Goal: Task Accomplishment & Management: Complete application form

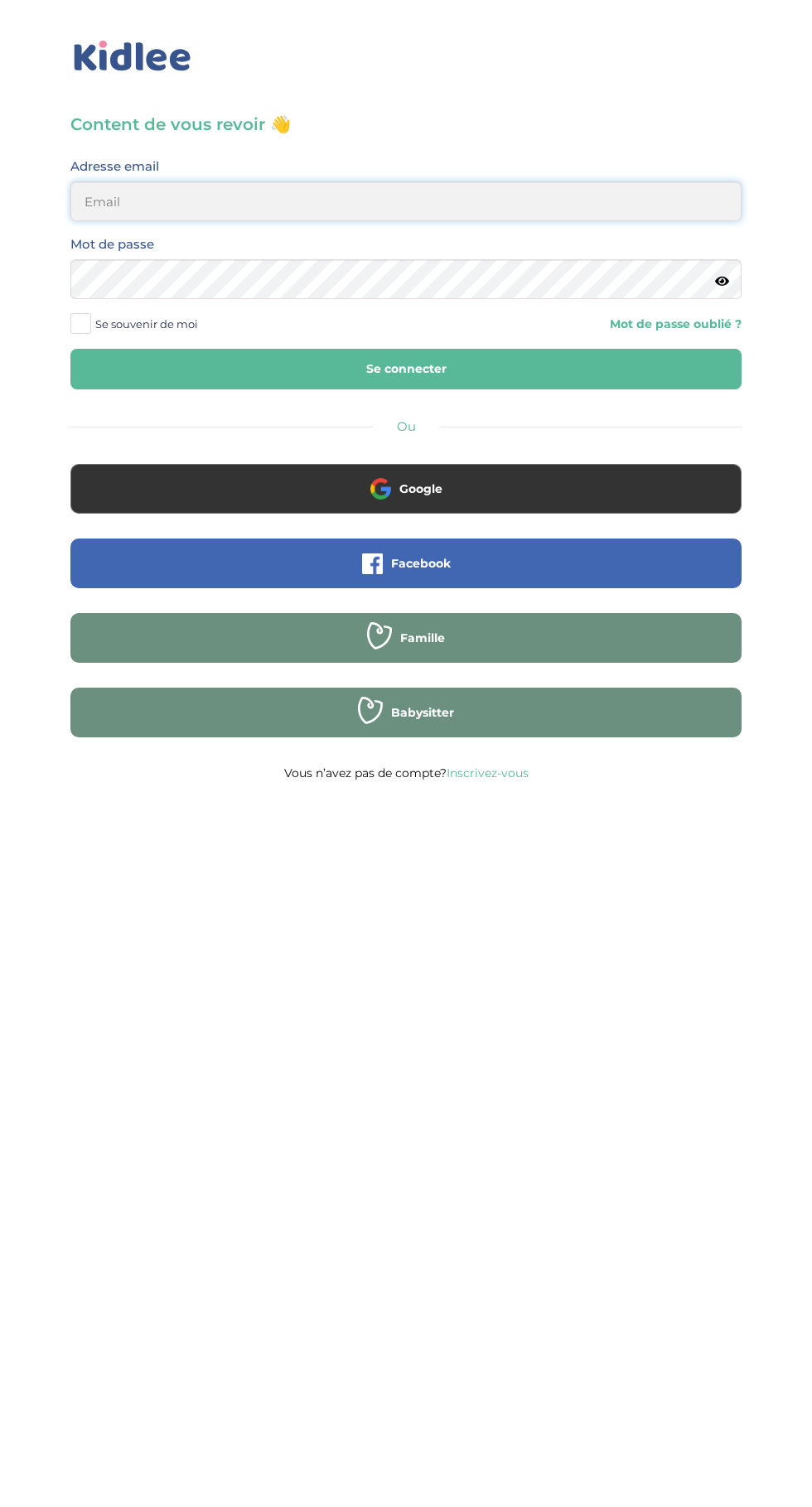
click at [531, 208] on input "email" at bounding box center [406, 201] width 671 height 40
type input "mohagahlouz@gmail.com"
click at [70, 349] on button "Se connecter" at bounding box center [406, 369] width 671 height 41
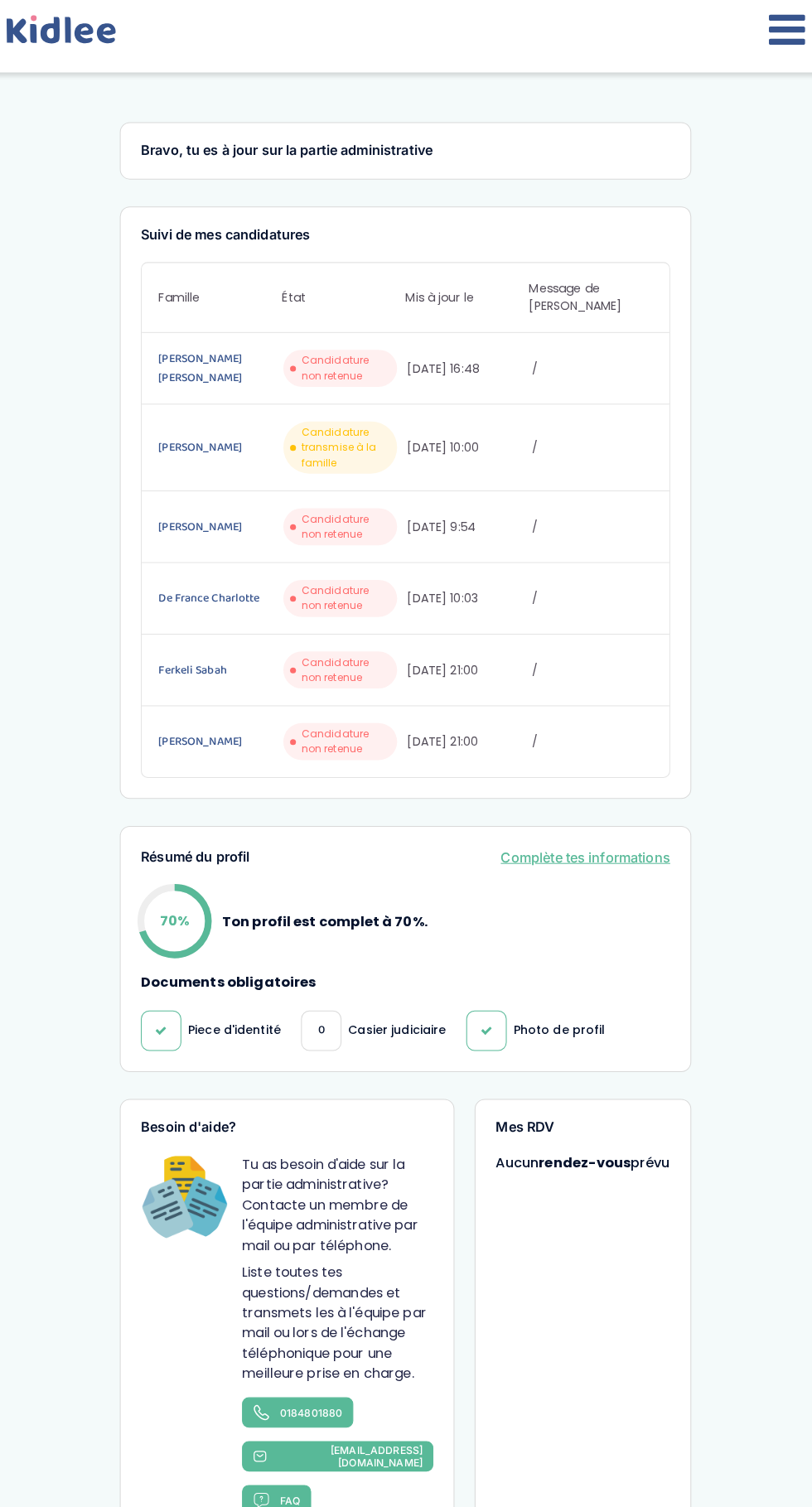
click at [770, 43] on icon at bounding box center [781, 29] width 36 height 42
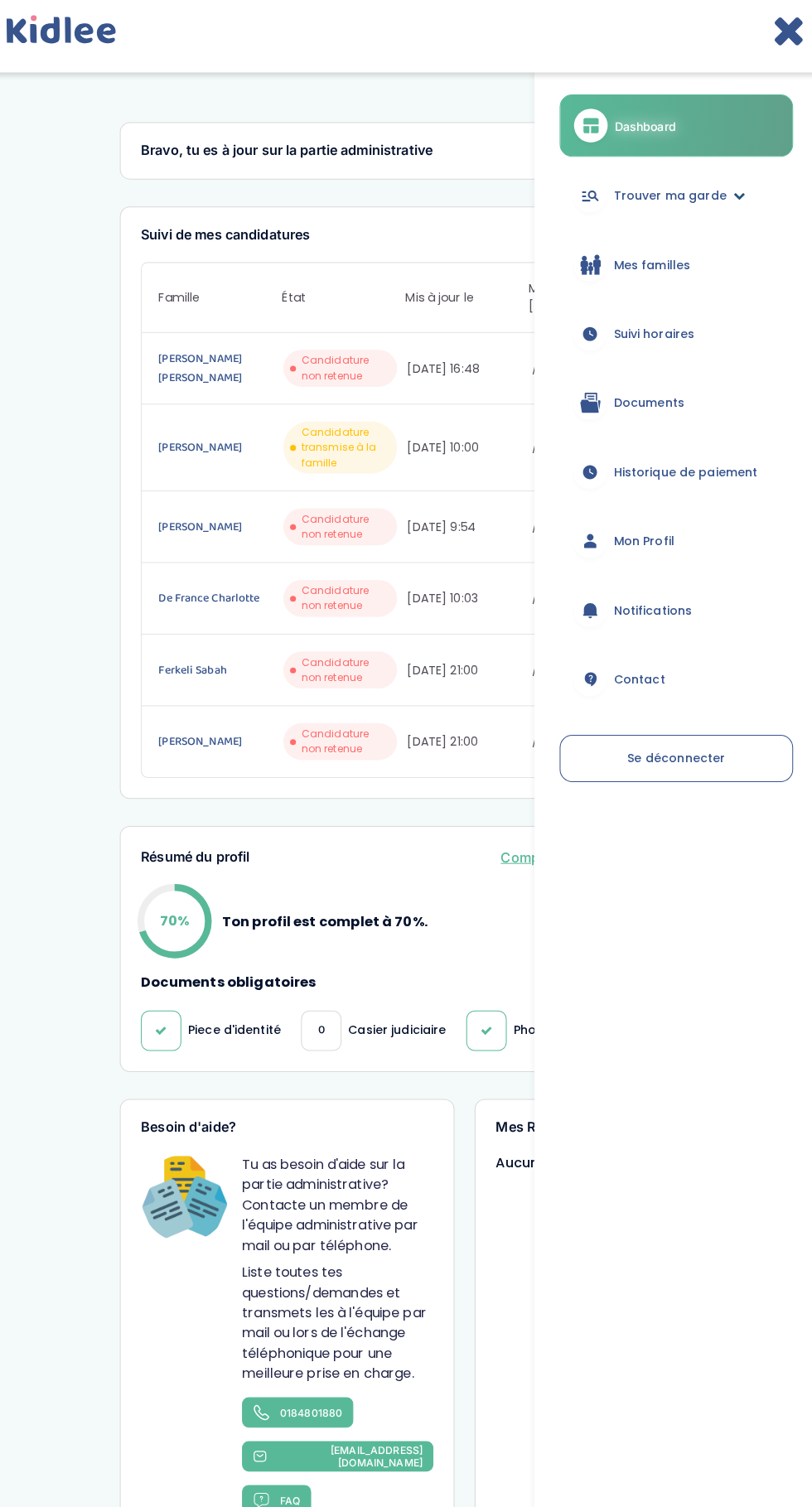
click at [698, 190] on span "Trouver ma garde" at bounding box center [666, 192] width 111 height 18
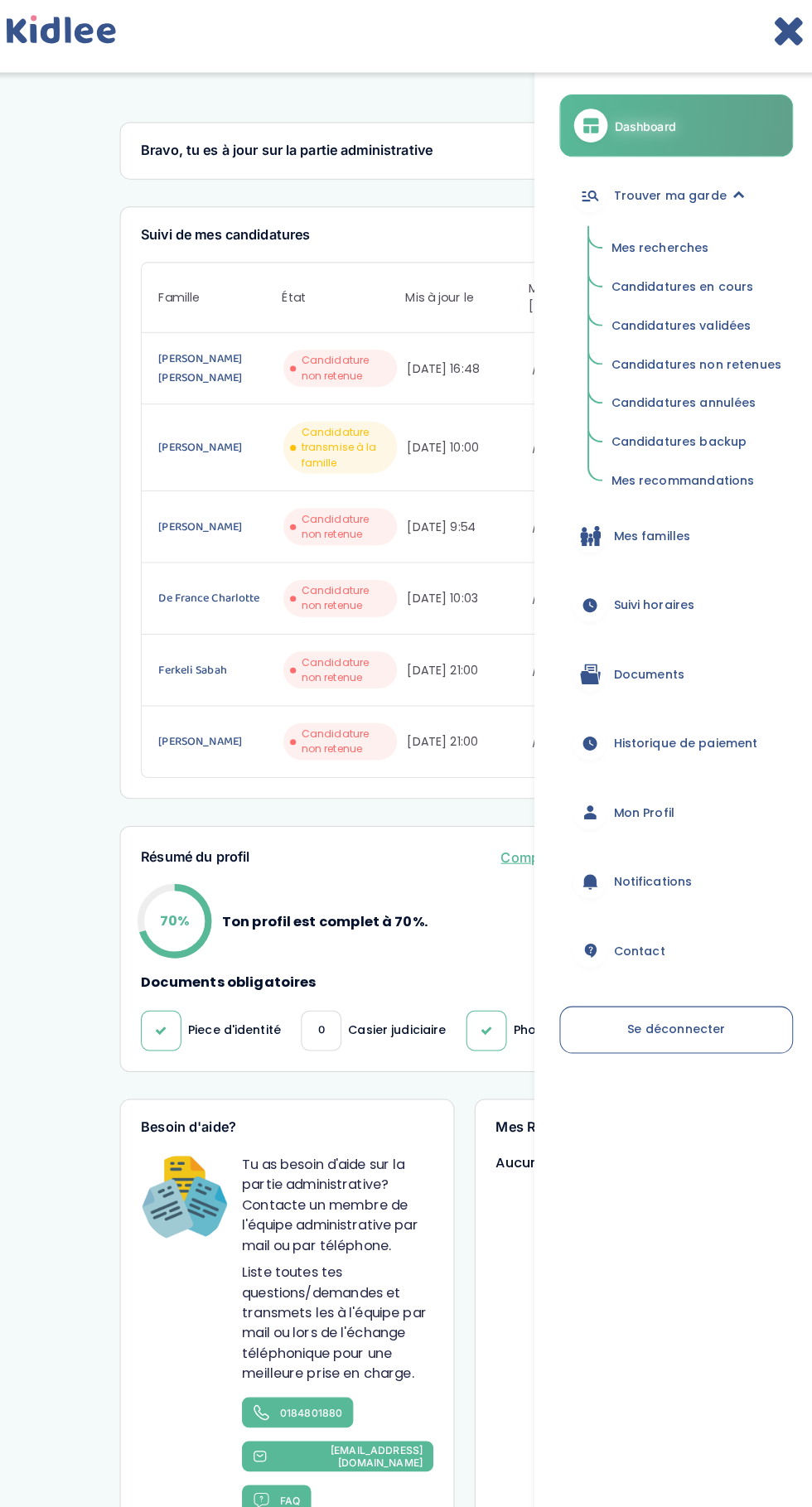
click at [701, 475] on span "Mes recommandations" at bounding box center [678, 472] width 141 height 17
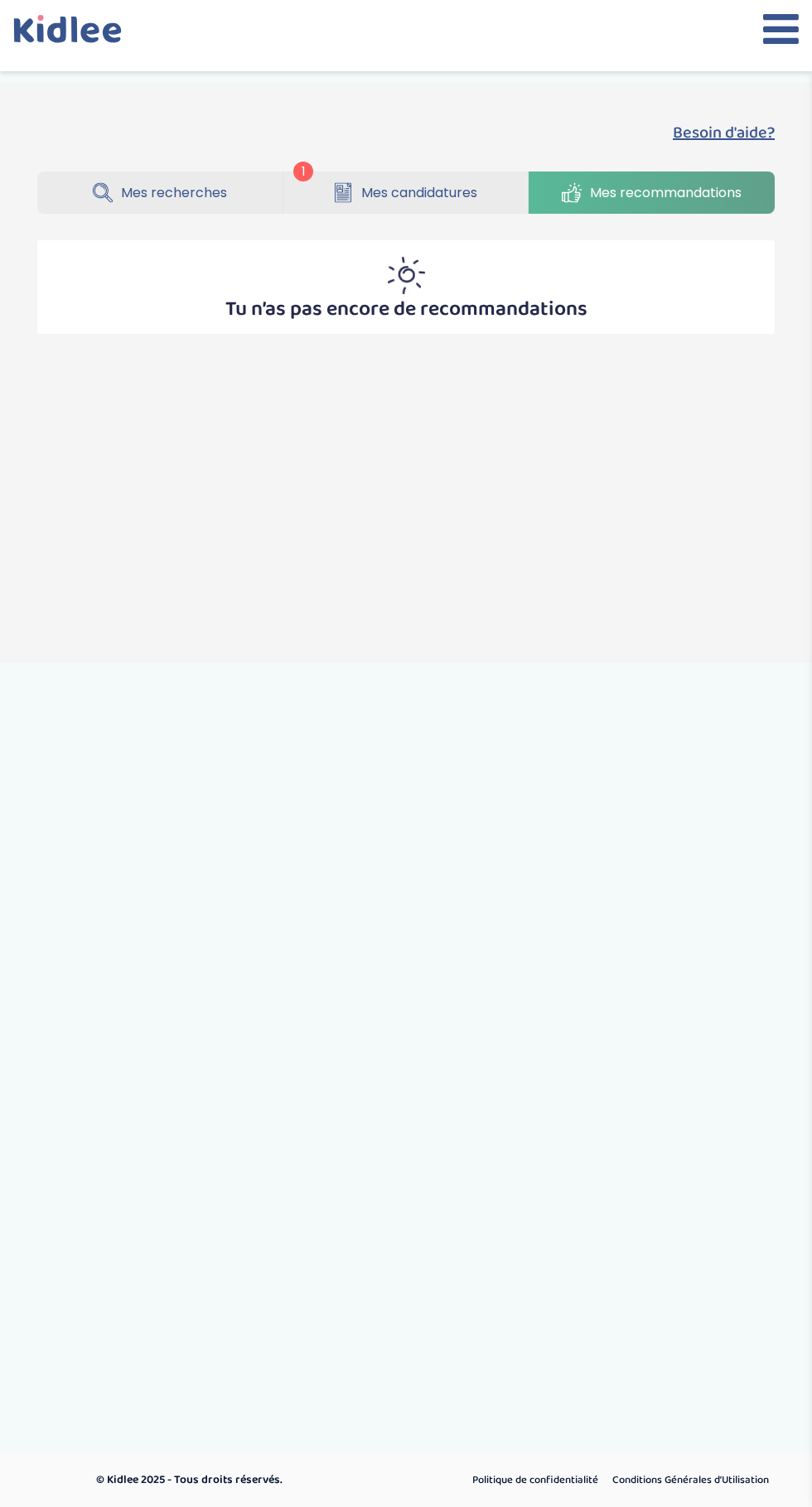
click at [433, 194] on span "Mes candidatures" at bounding box center [418, 192] width 116 height 21
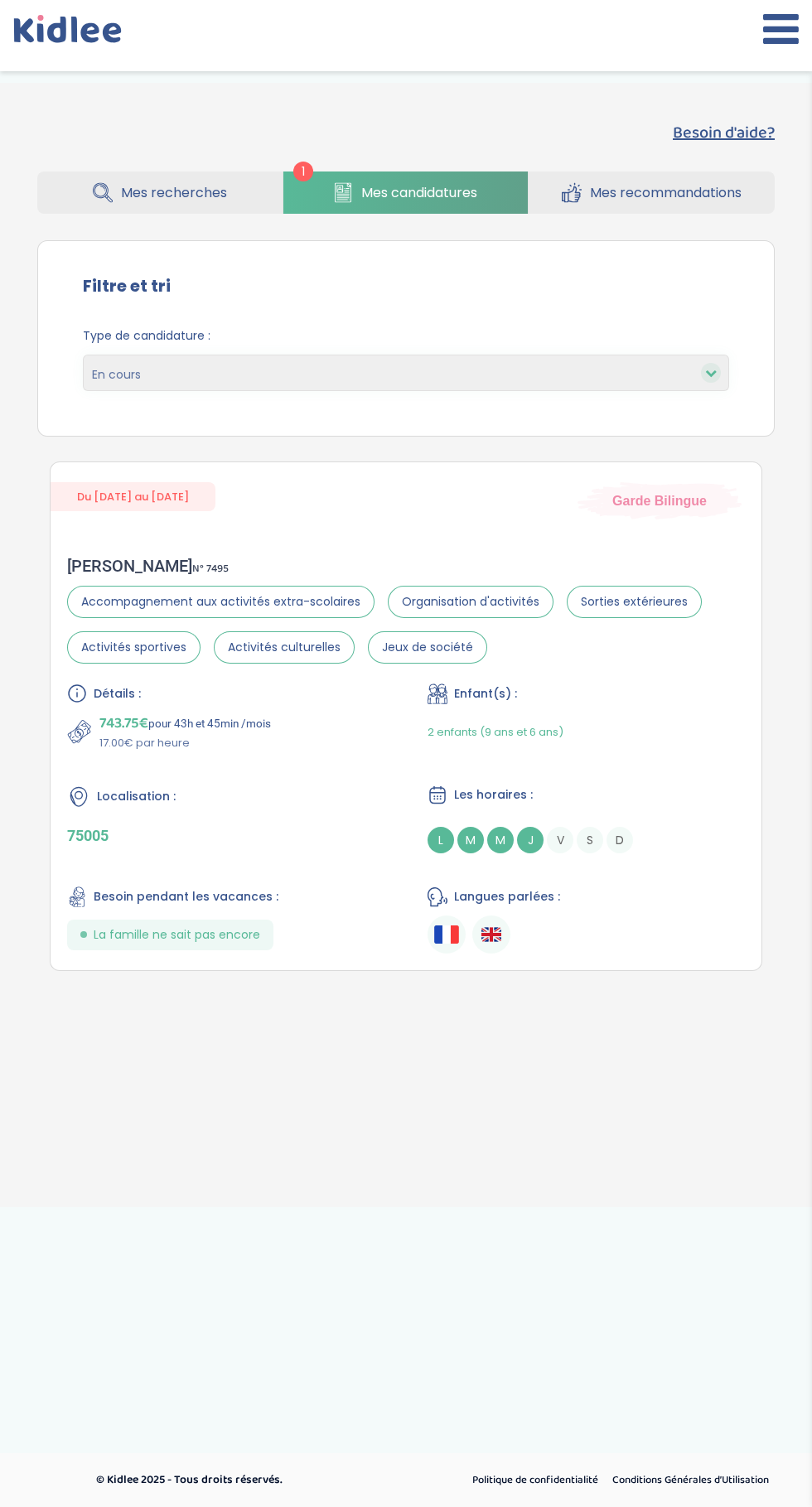
click at [197, 192] on span "Mes recherches" at bounding box center [174, 192] width 106 height 21
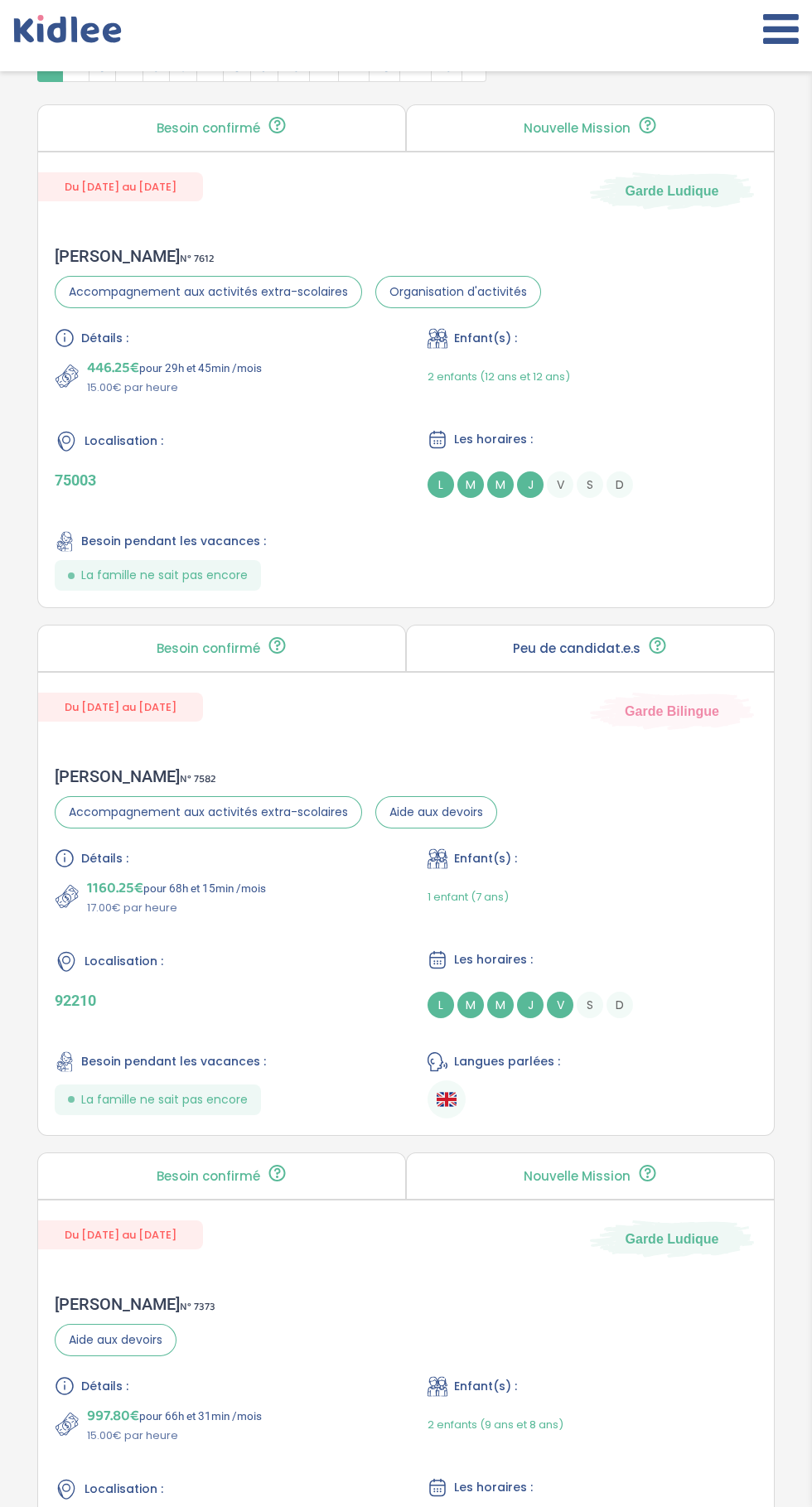
scroll to position [719, 0]
click at [646, 869] on div "Enfant(s) : 1 enfant (7 ans)" at bounding box center [592, 882] width 330 height 68
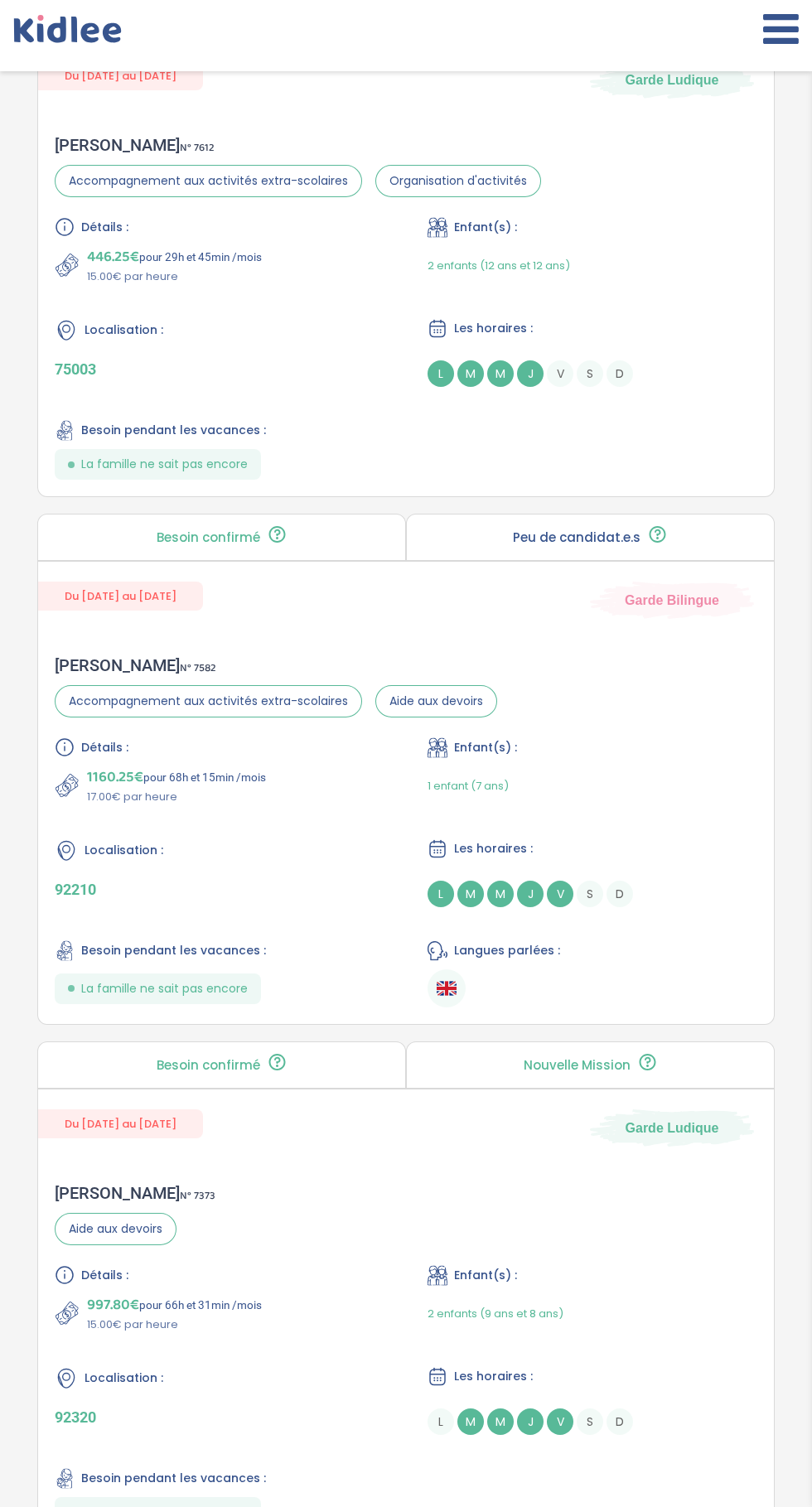
scroll to position [845, 0]
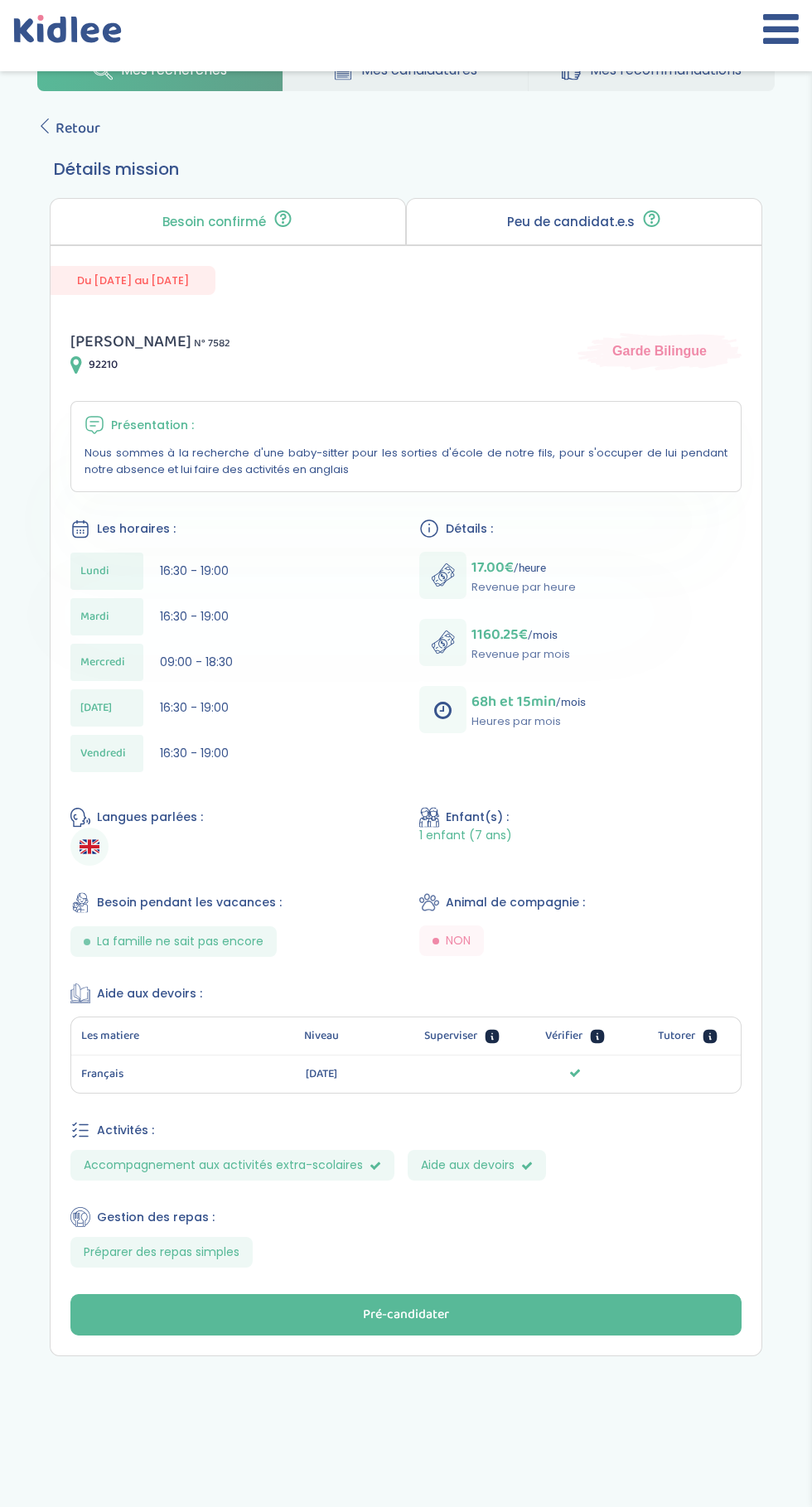
scroll to position [73, 0]
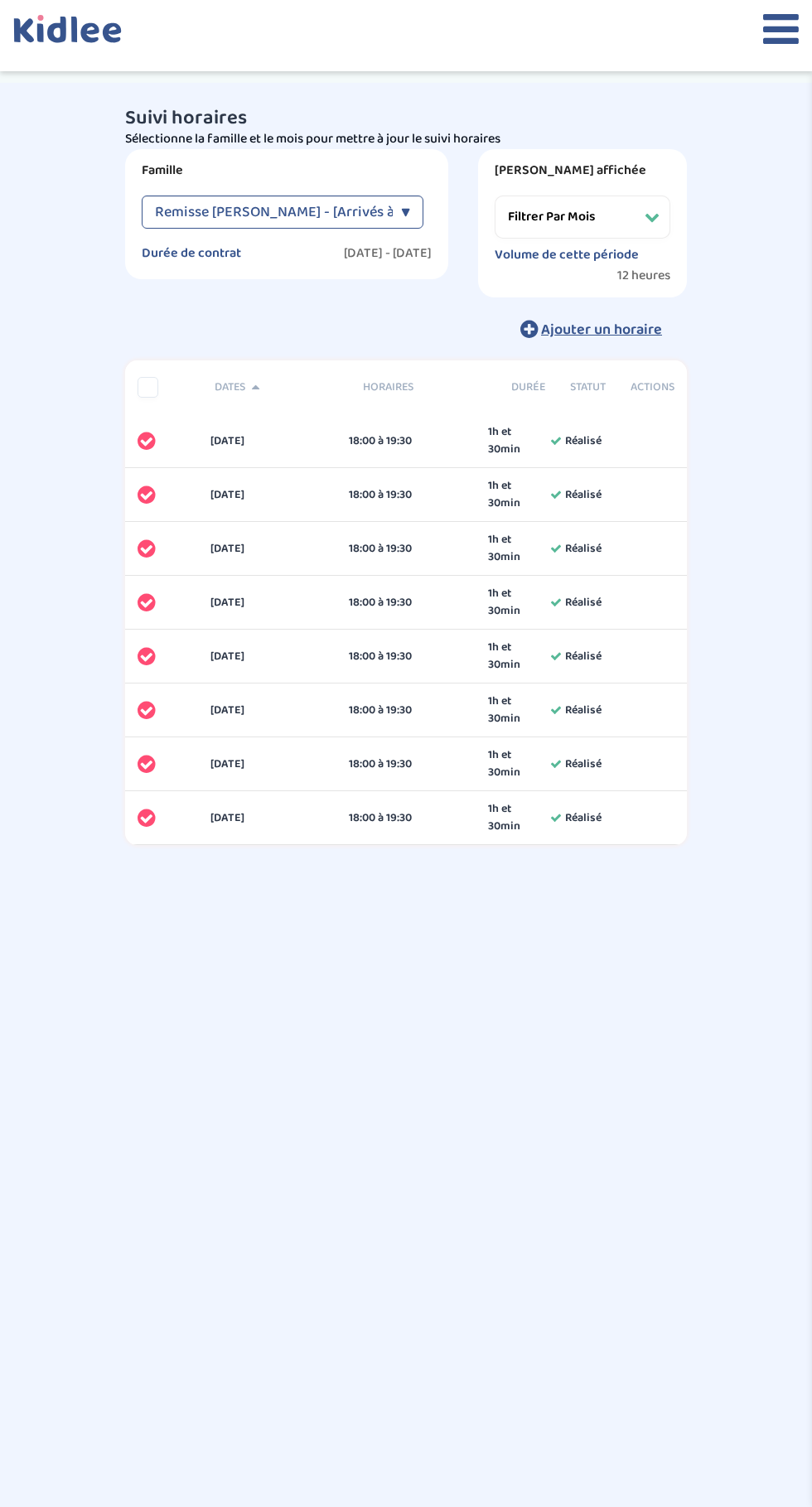
select select "[DATE]"
click at [287, 209] on span "Remisse Catherine - [Arrivés à terme]" at bounding box center [297, 211] width 286 height 33
click at [184, 291] on span "Sergent Diane - [Arrivés à terme]" at bounding box center [241, 289] width 174 height 18
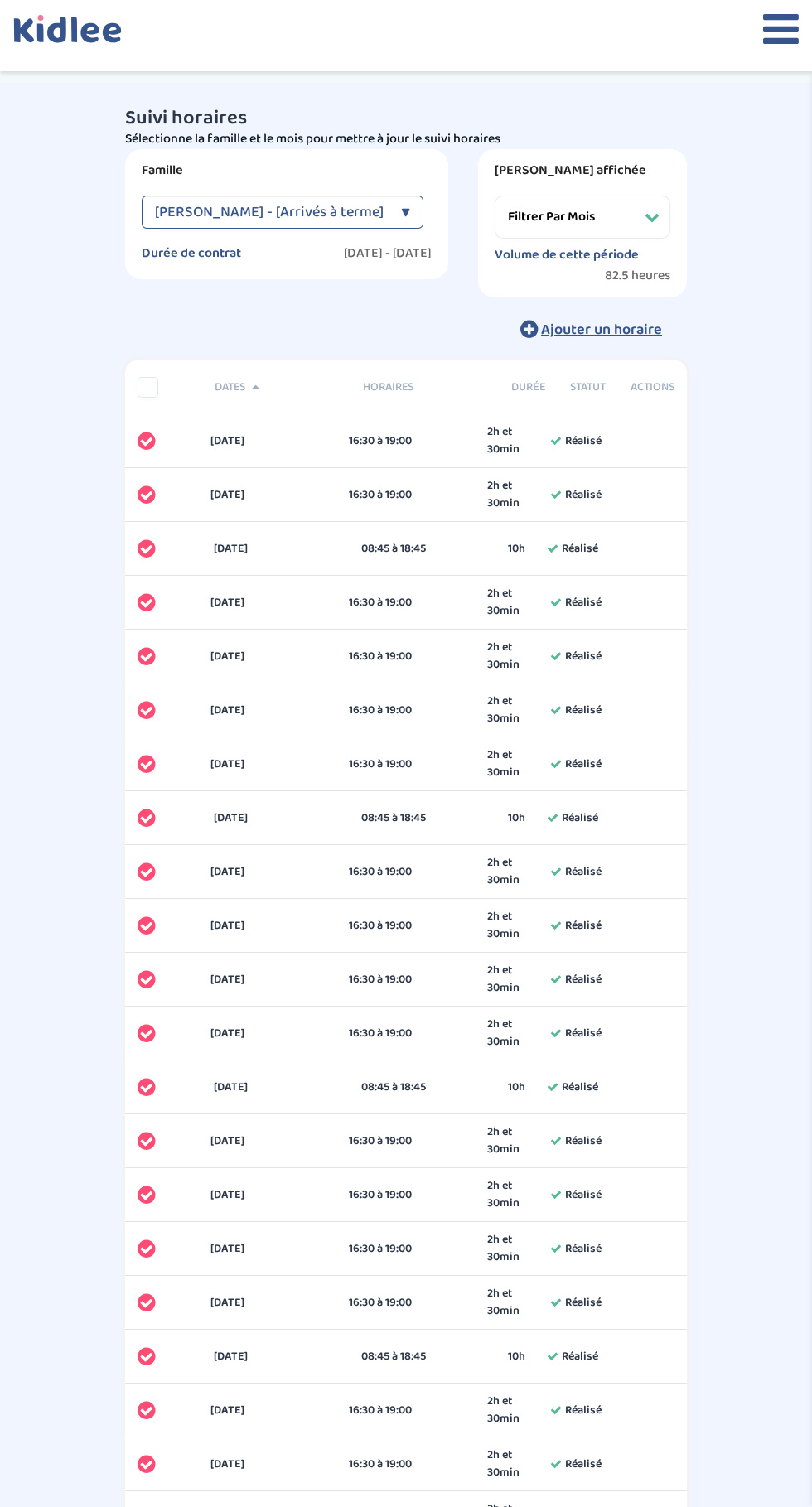
click at [770, 37] on icon at bounding box center [781, 29] width 36 height 42
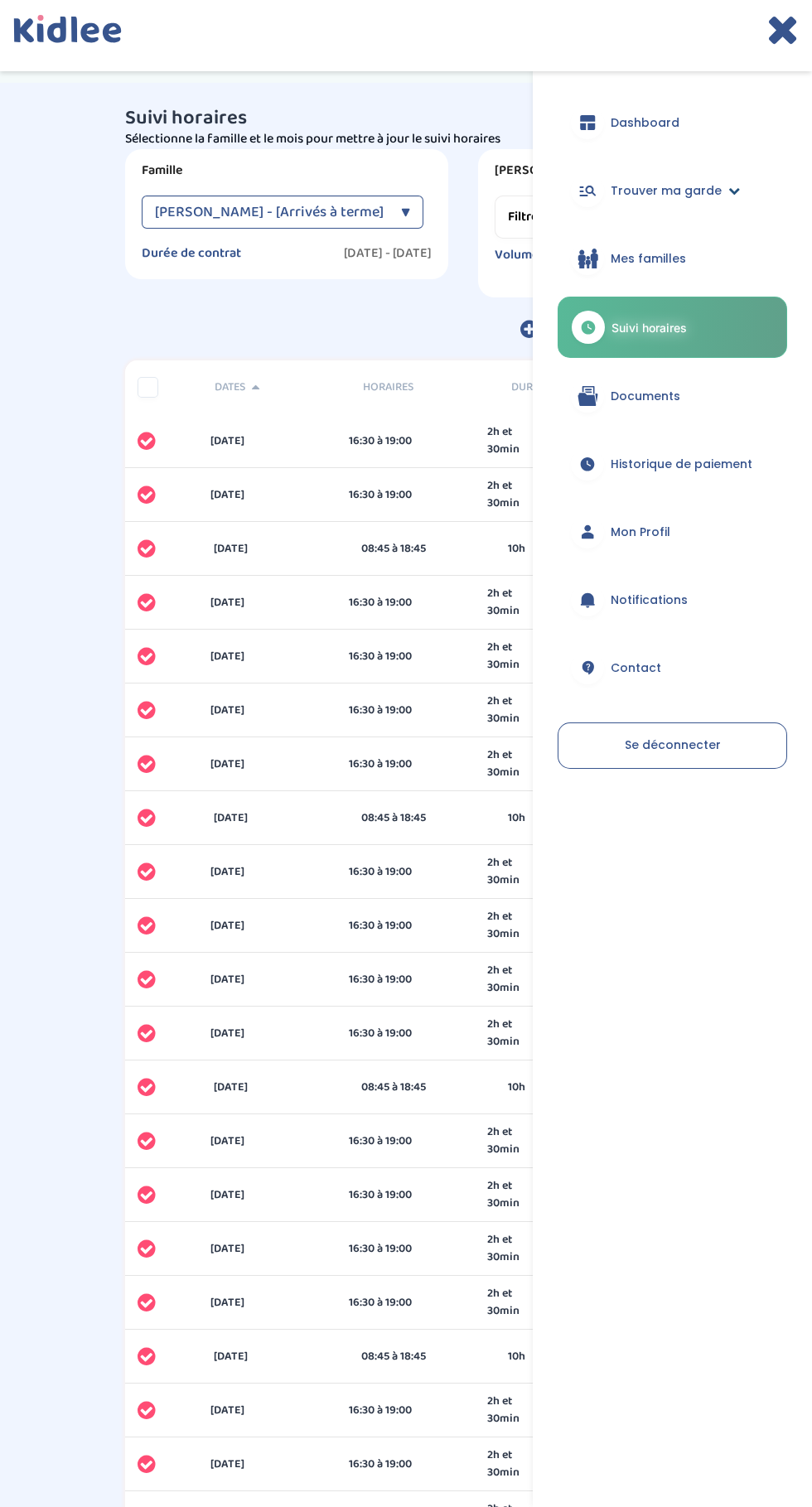
click at [647, 194] on span "Trouver ma garde" at bounding box center [666, 191] width 111 height 18
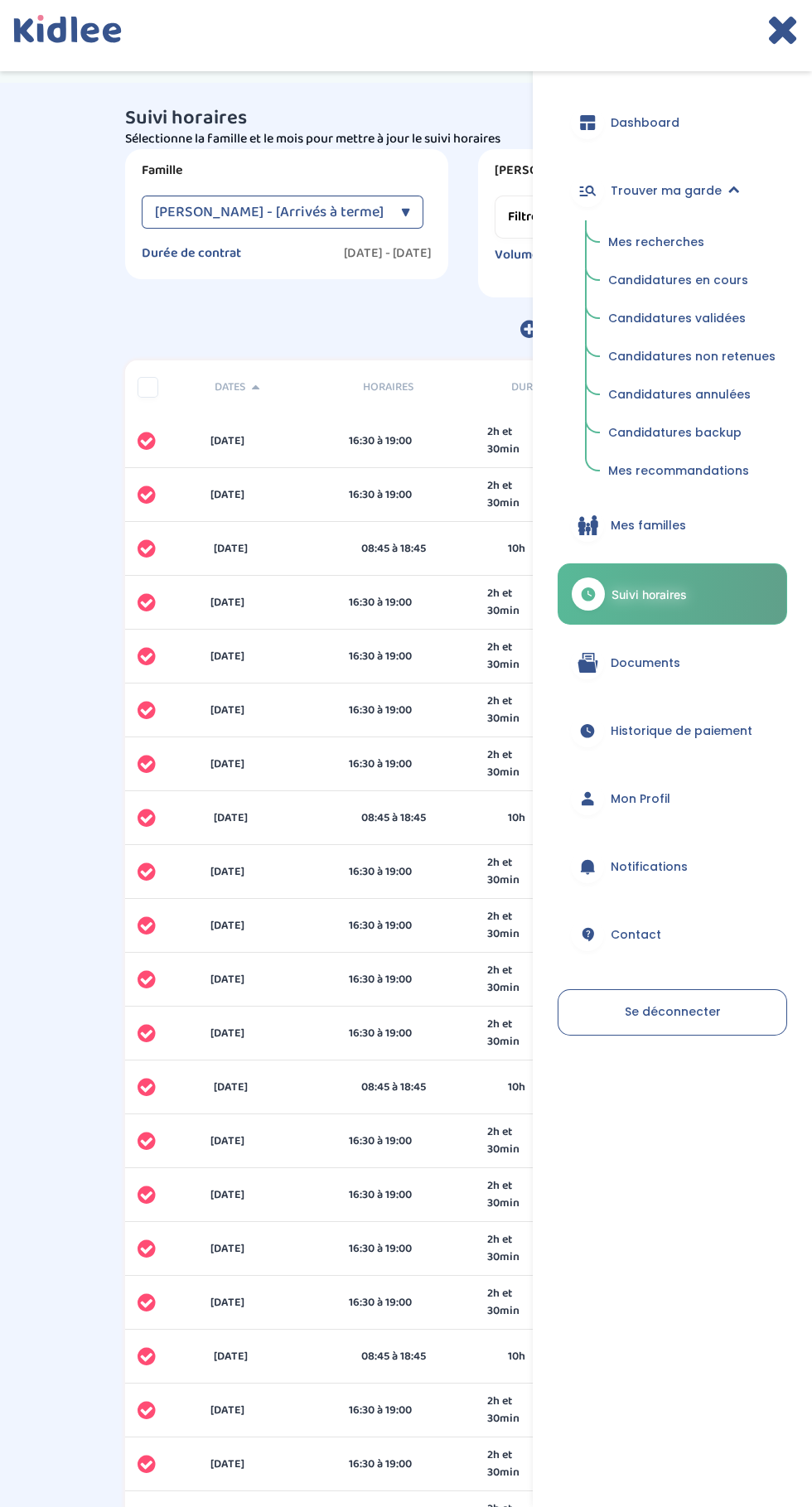
click at [655, 242] on span "Mes recherches" at bounding box center [655, 242] width 96 height 17
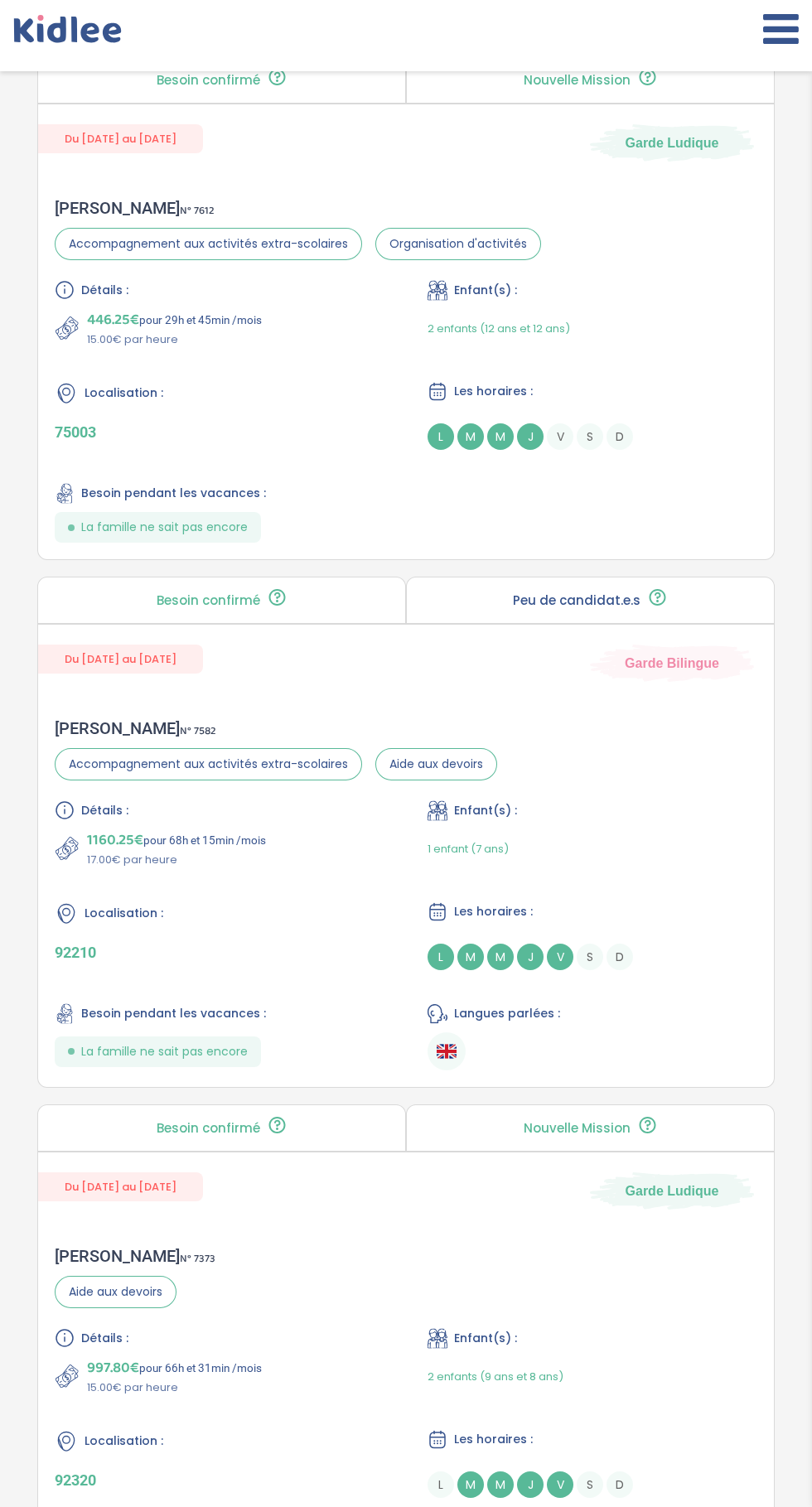
scroll to position [771, 0]
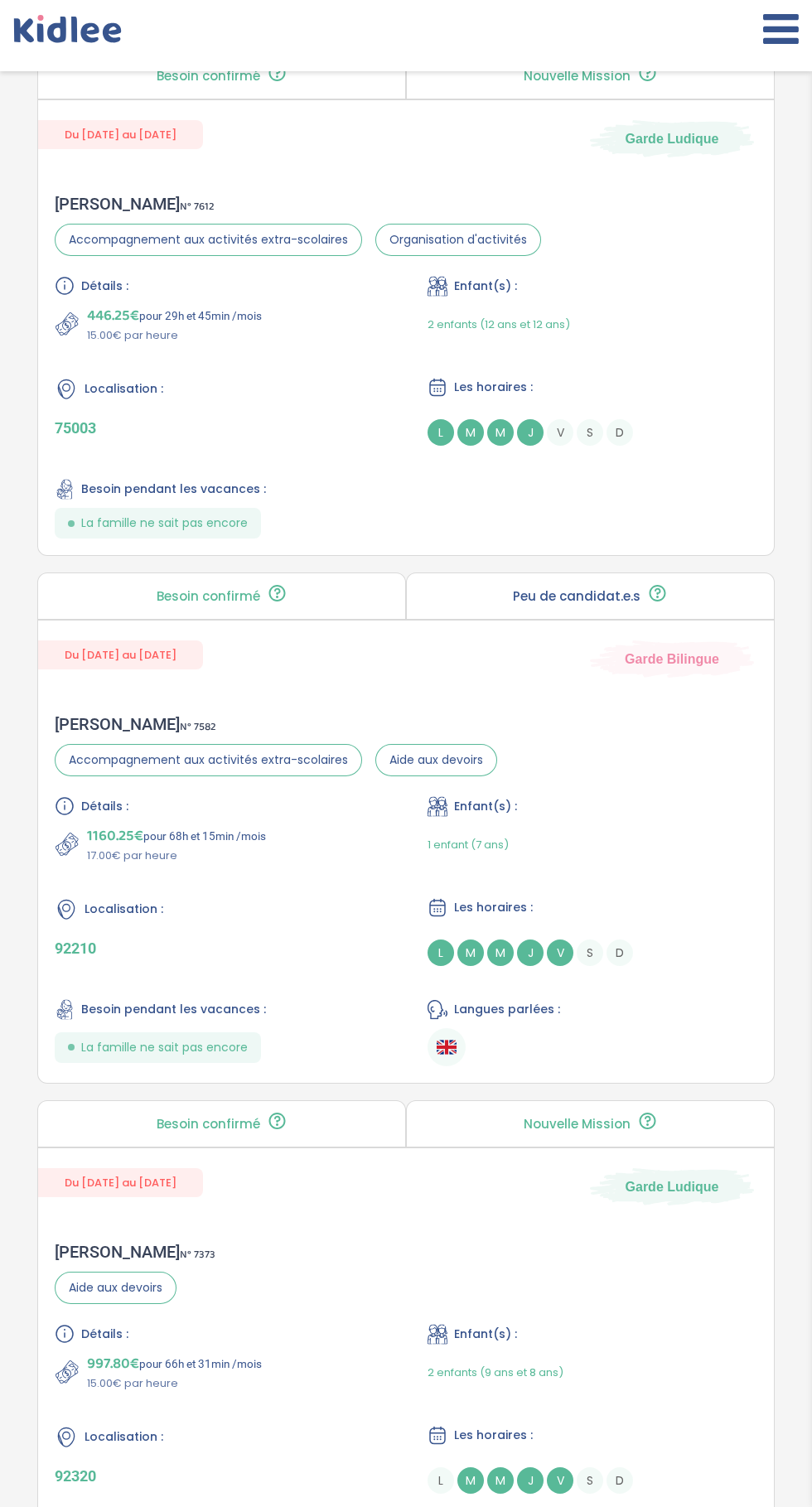
click at [281, 660] on div "Du [DATE] au [DATE] Garde Bilingue" at bounding box center [406, 649] width 736 height 58
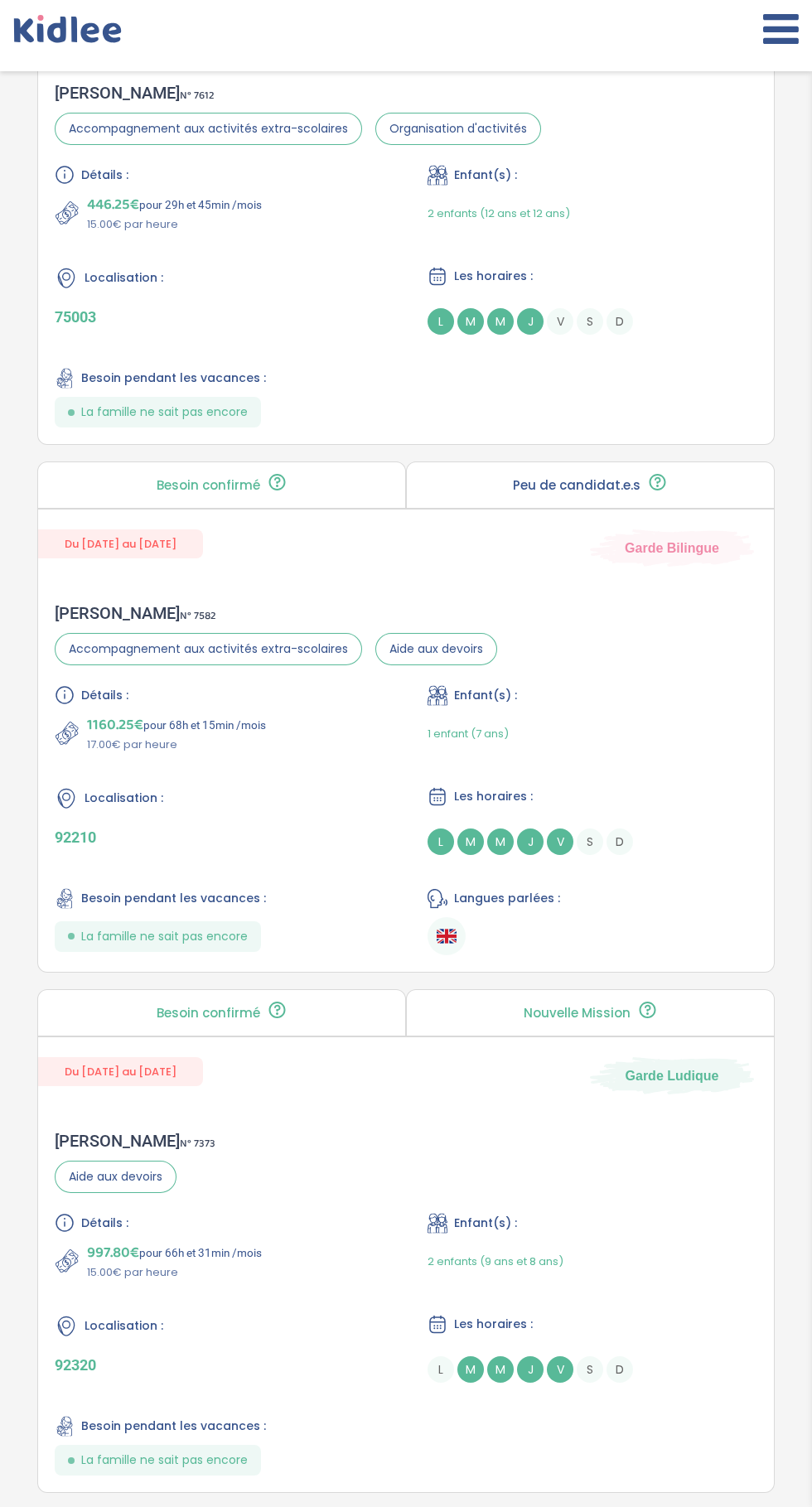
scroll to position [897, 0]
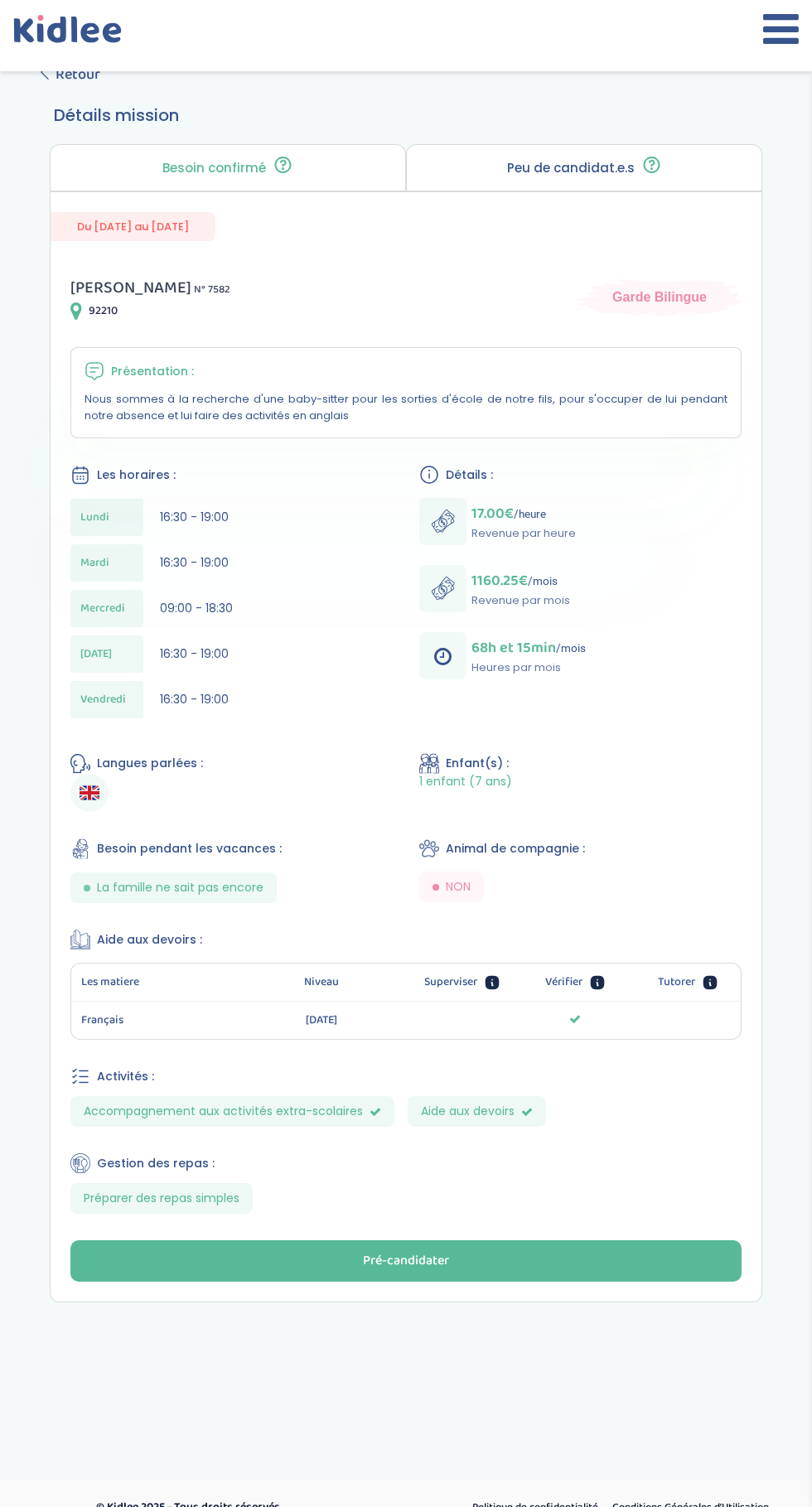
scroll to position [146, 0]
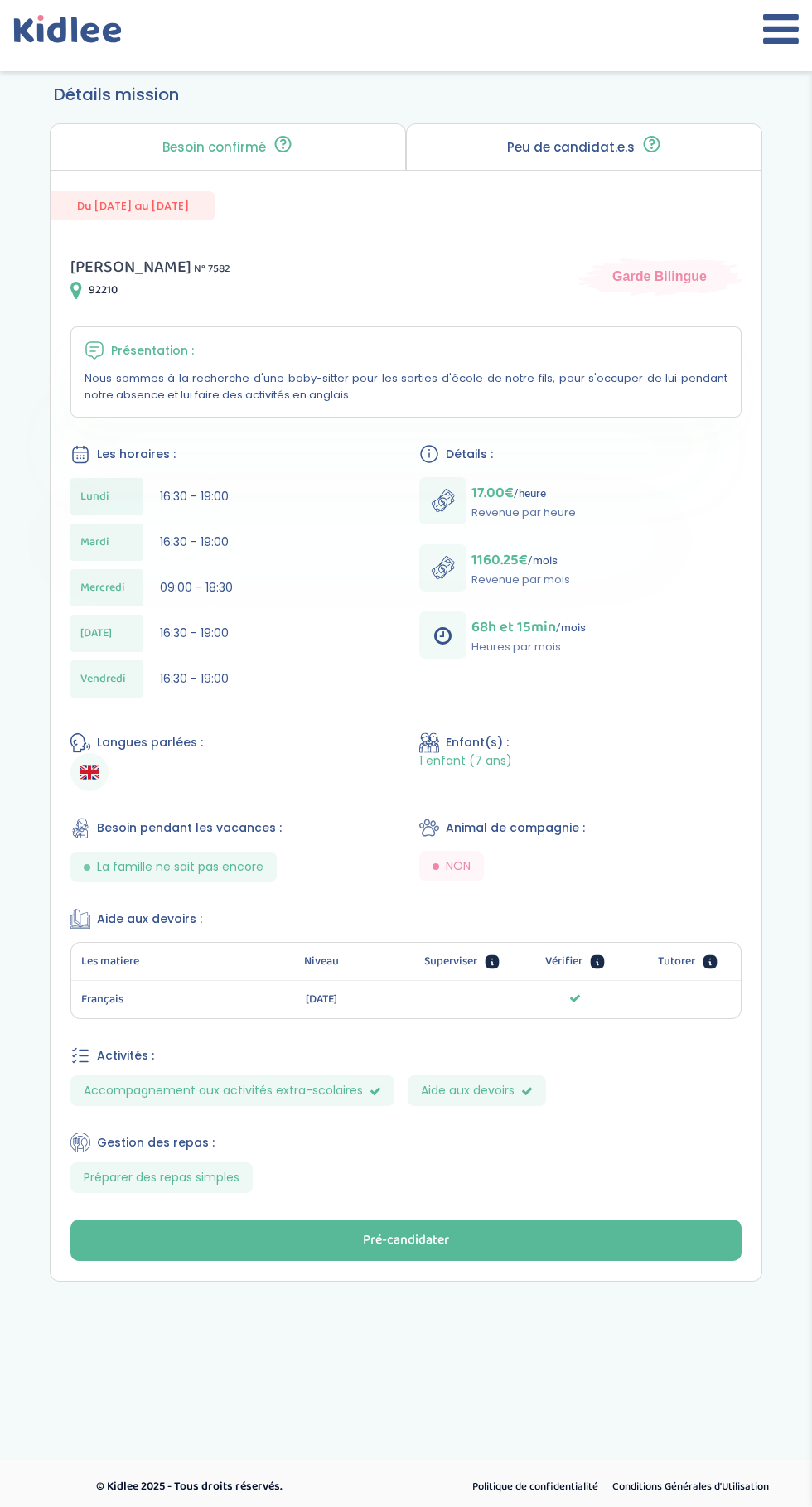
click at [531, 1232] on button "Pré-candidater" at bounding box center [406, 1240] width 671 height 42
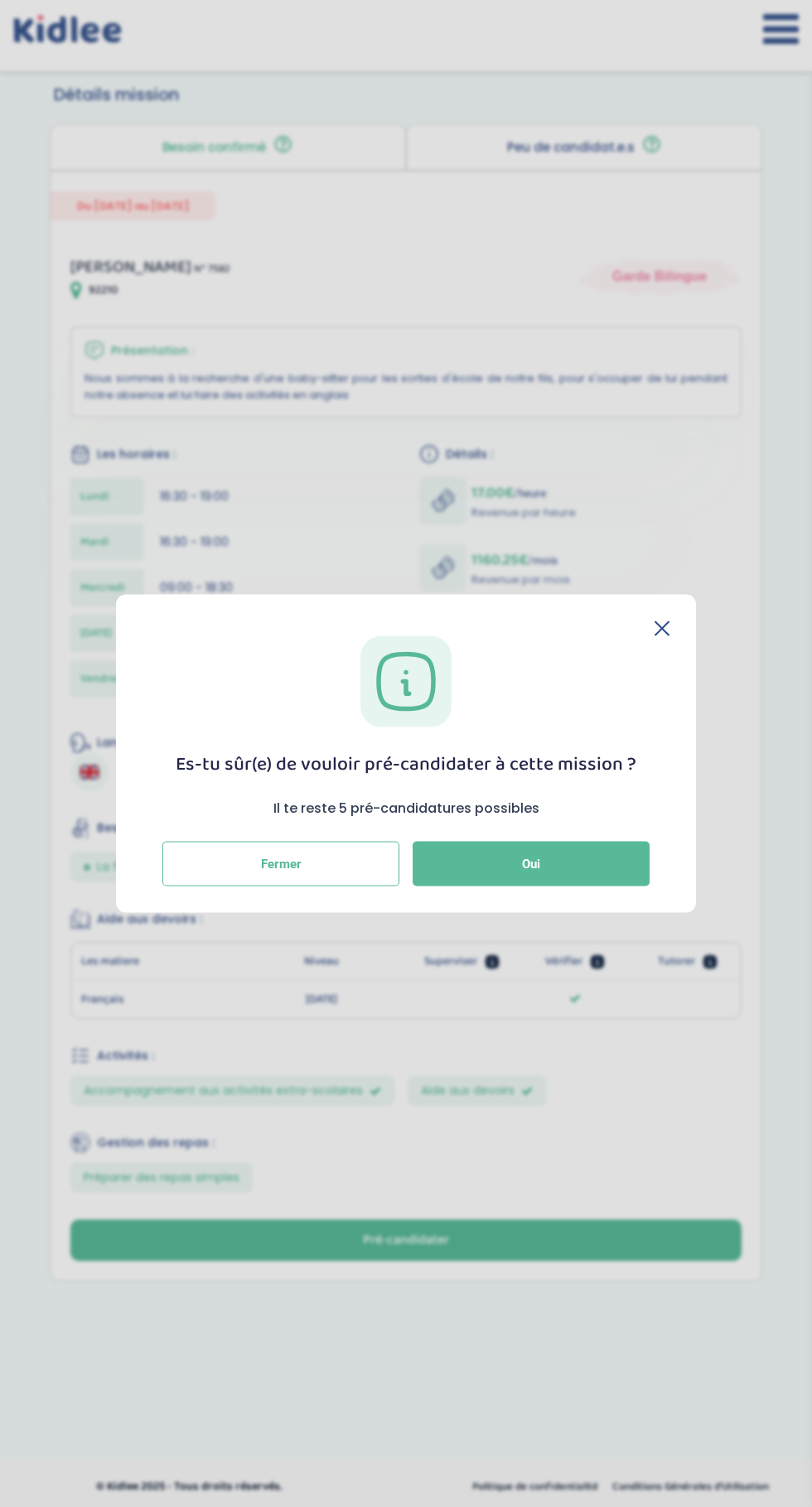
click at [531, 864] on span "Oui" at bounding box center [530, 864] width 18 height 15
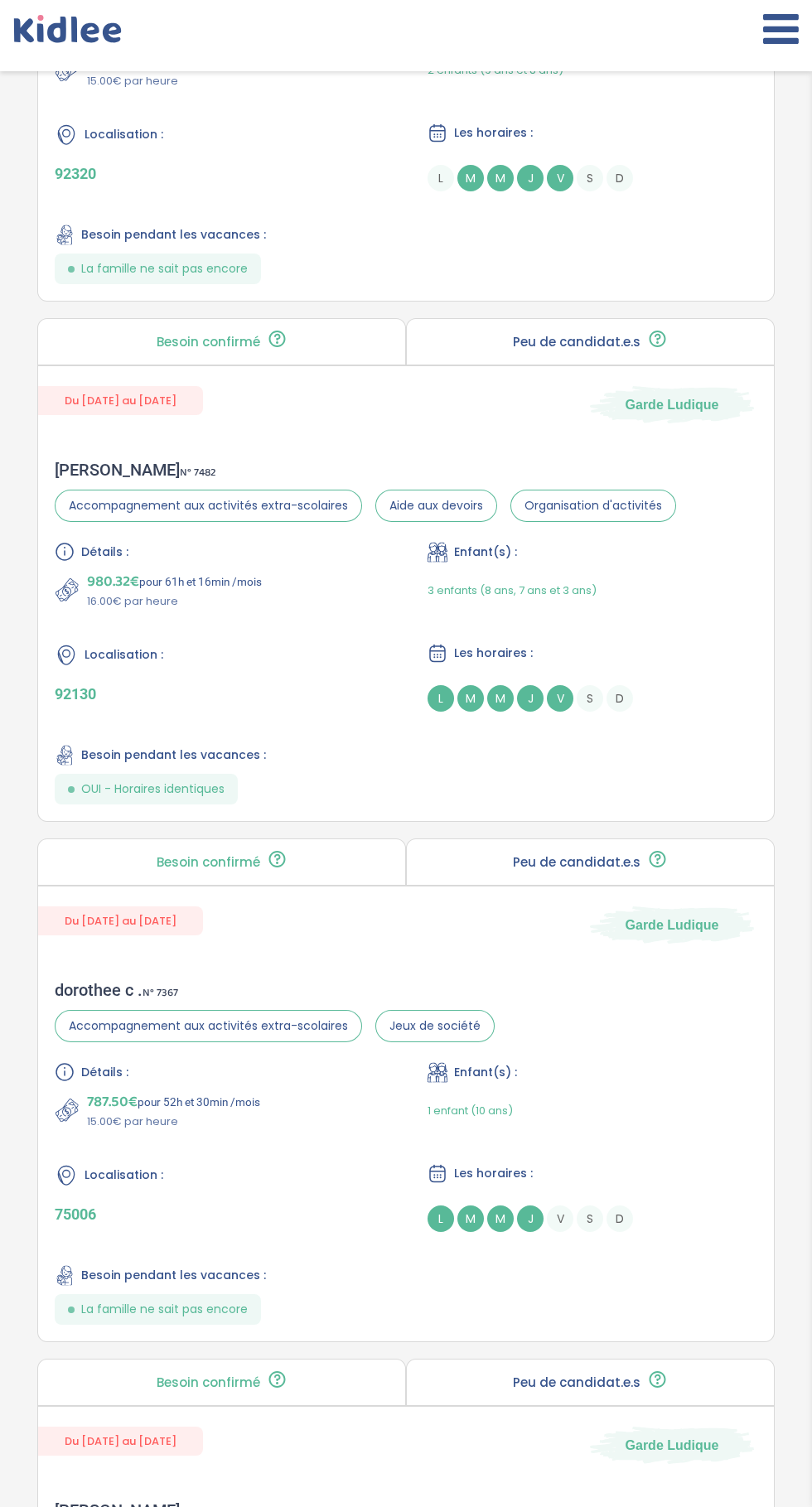
scroll to position [1575, 0]
